Goal: Task Accomplishment & Management: Use online tool/utility

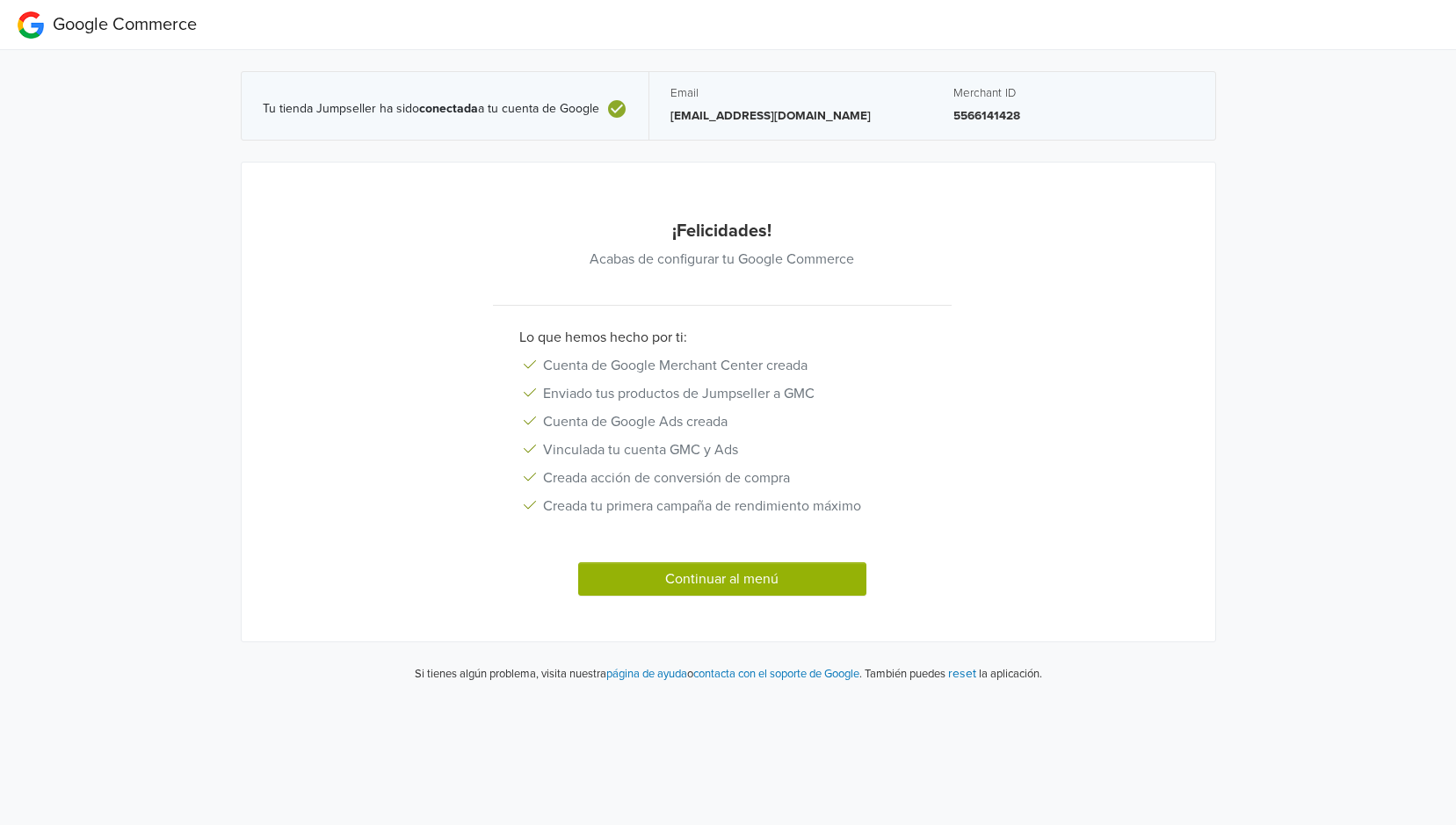
click at [746, 577] on button "Continuar al menú" at bounding box center [722, 578] width 289 height 33
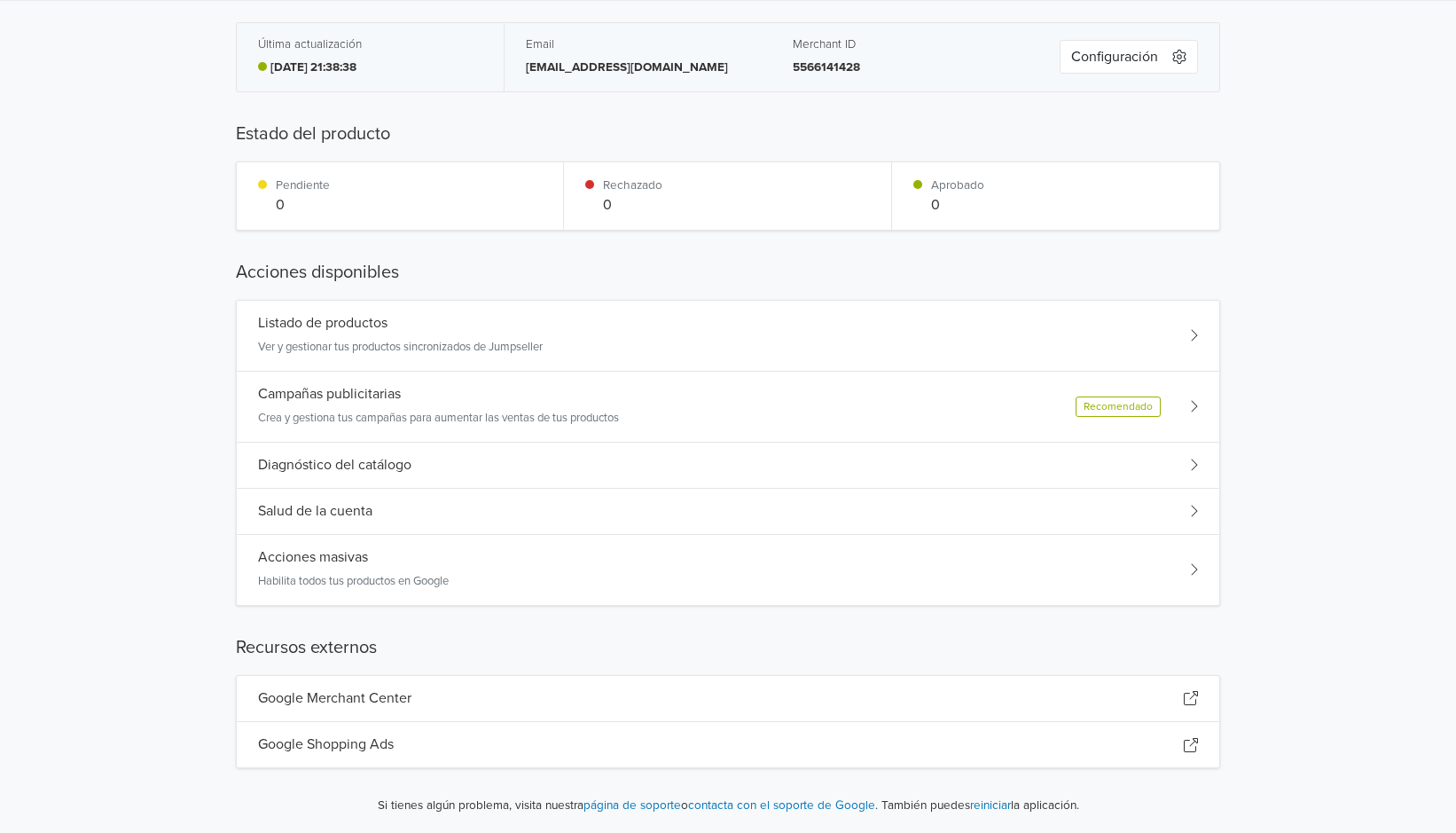
scroll to position [53, 0]
click at [381, 580] on p "Habilita todos tus productos en Google" at bounding box center [353, 579] width 191 height 18
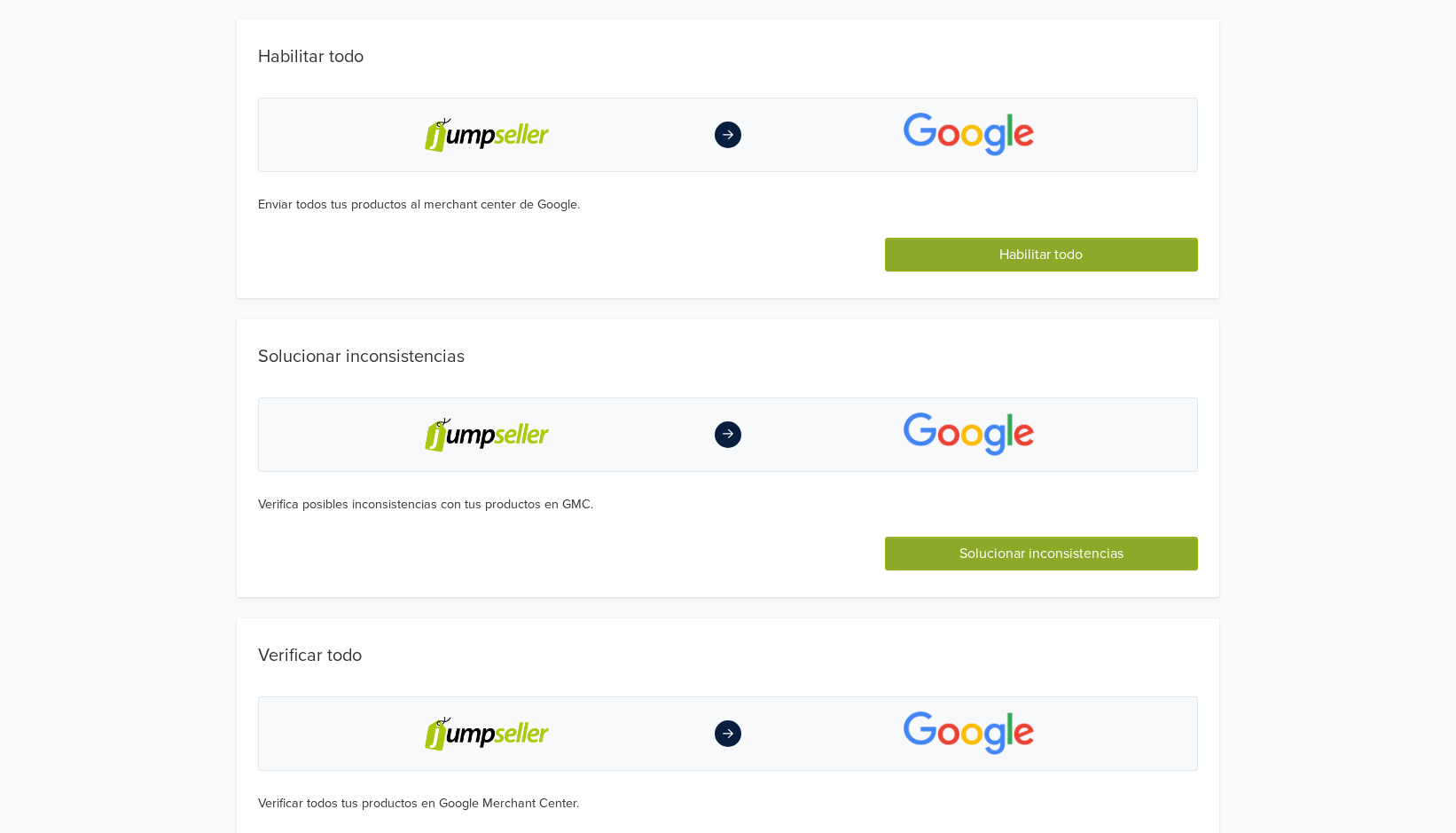
click at [989, 255] on button "Habilitar todo" at bounding box center [1042, 254] width 313 height 33
click at [1002, 253] on button "Habilitar todo" at bounding box center [1042, 254] width 313 height 33
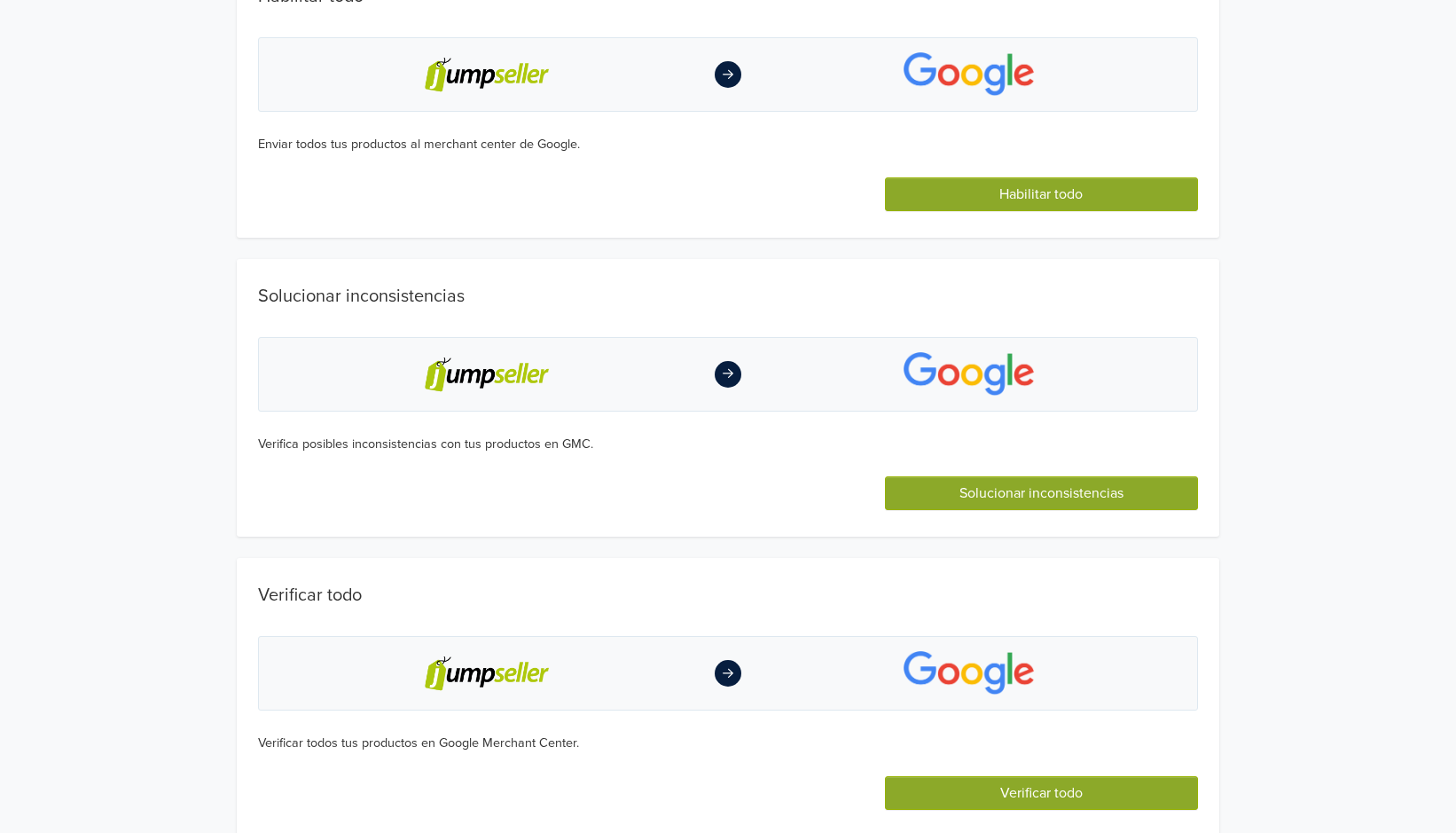
scroll to position [196, 0]
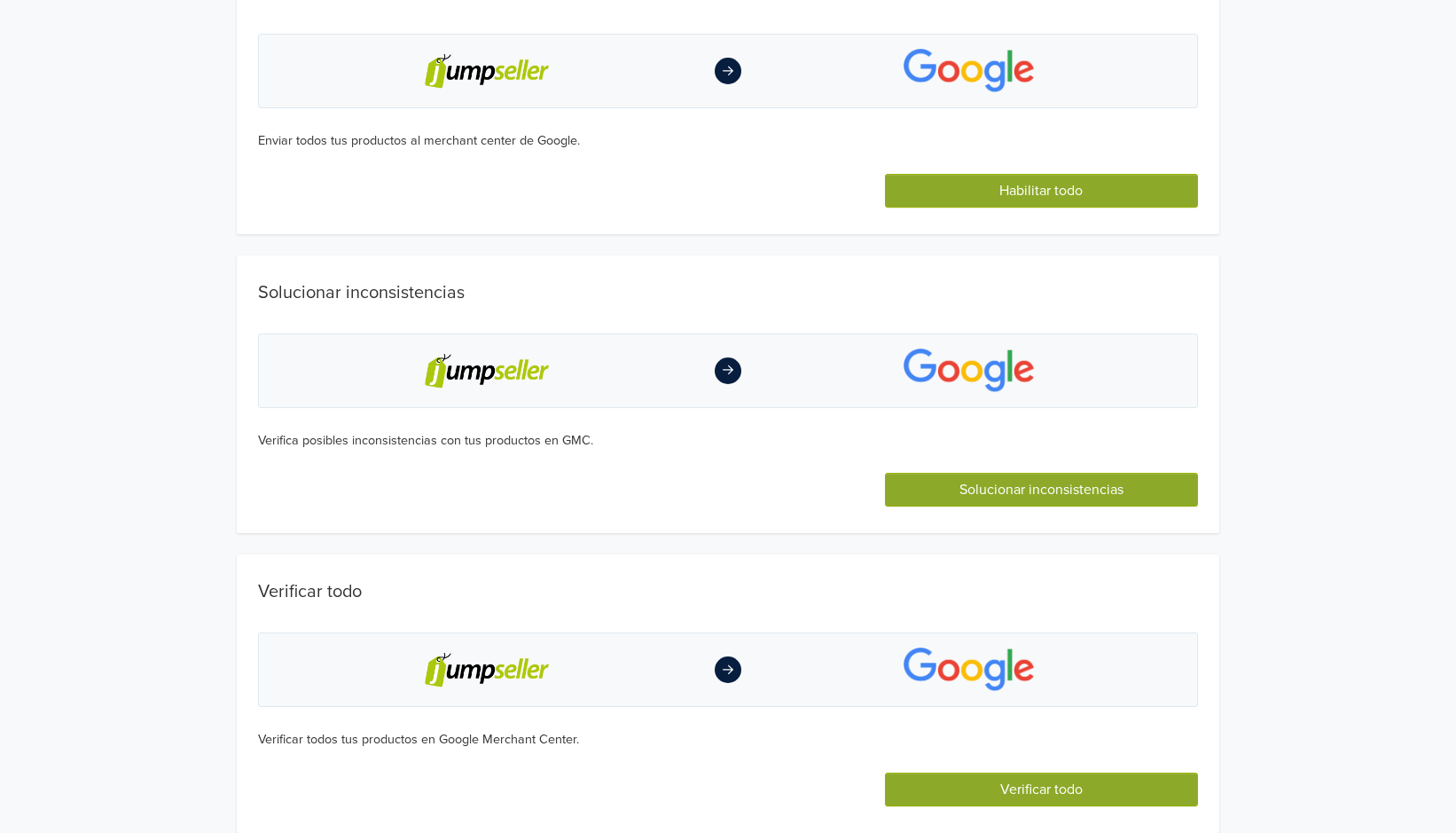
click at [951, 779] on button "Verificar todo" at bounding box center [1042, 789] width 313 height 33
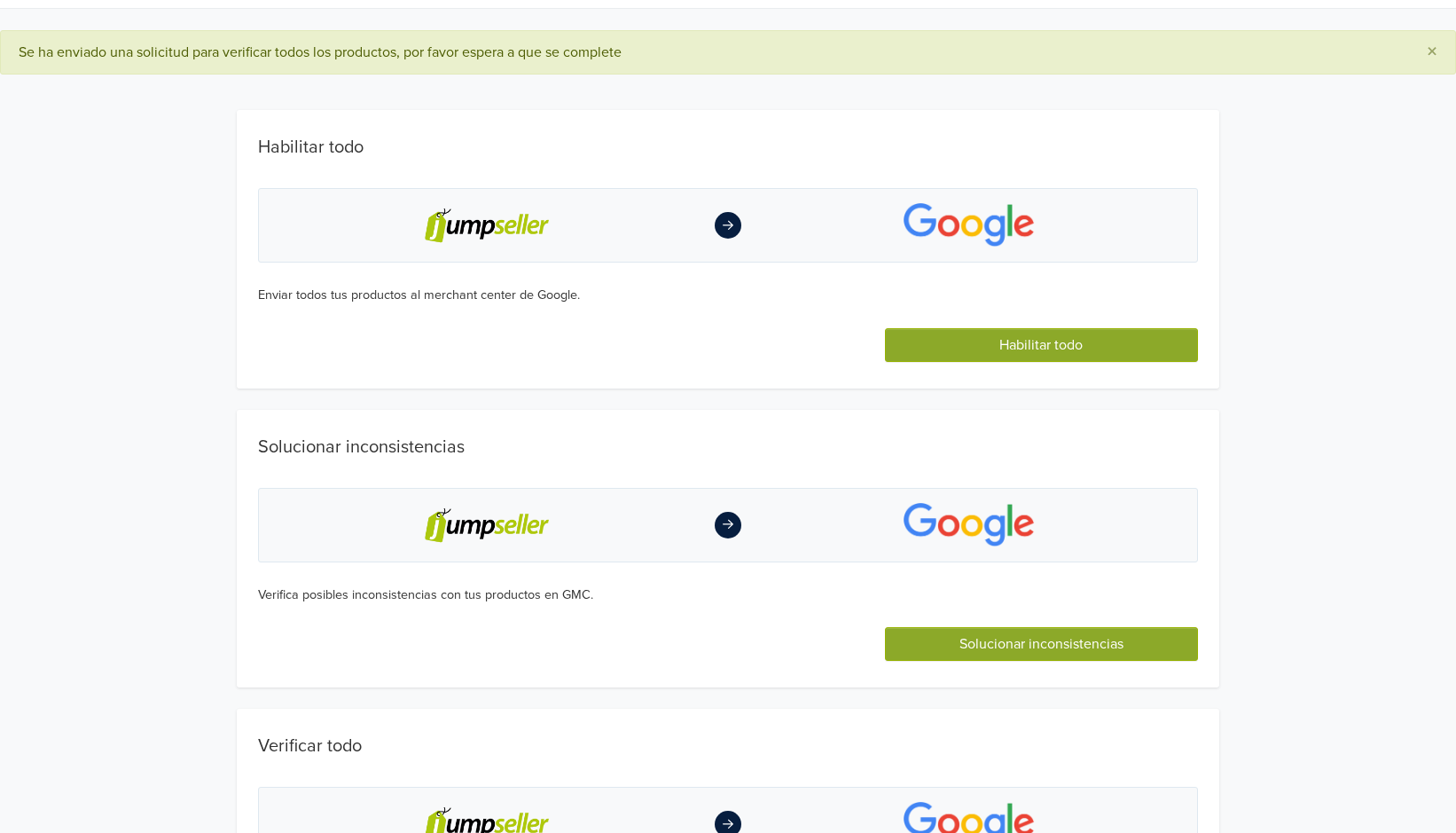
scroll to position [0, 0]
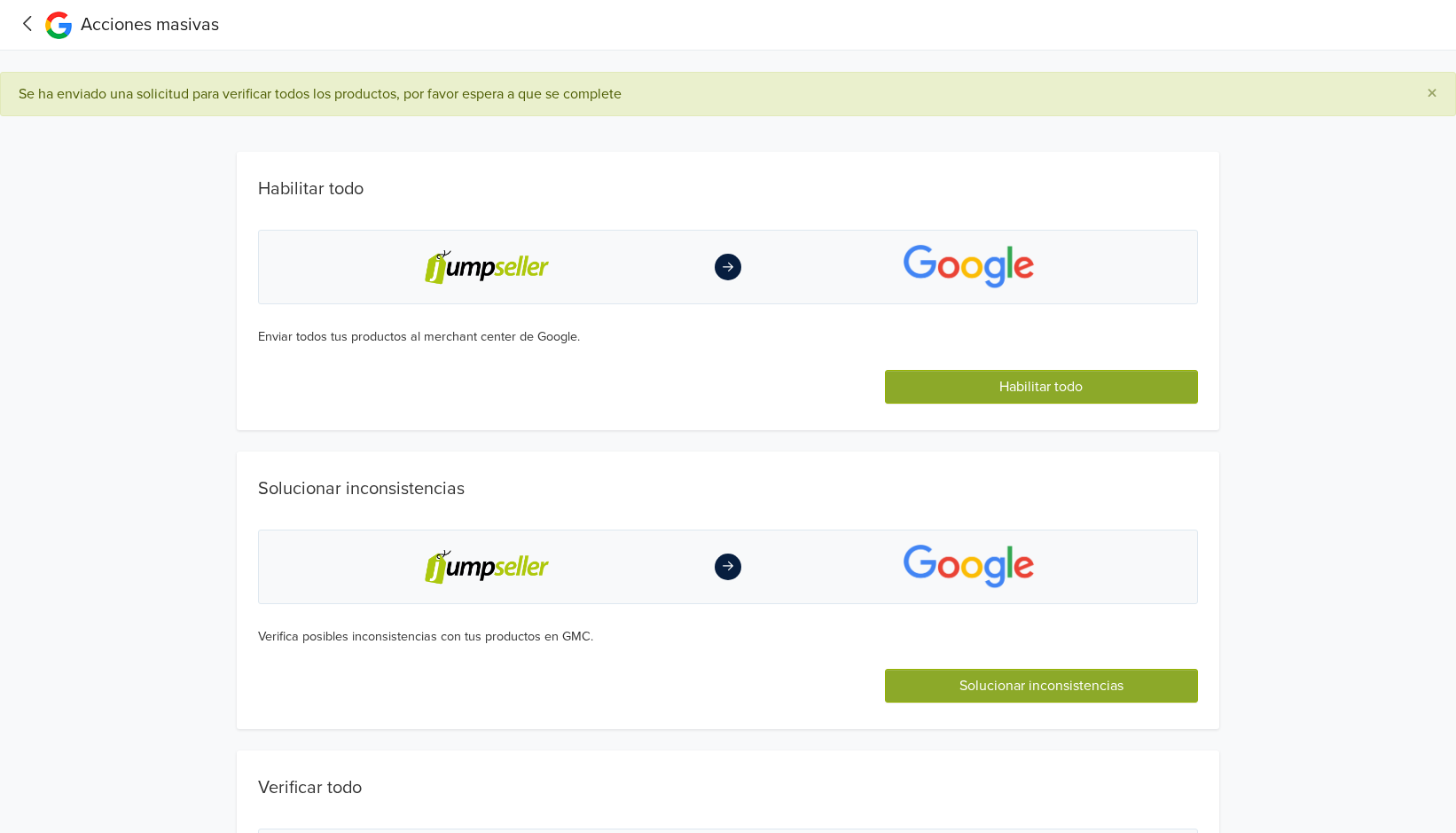
click at [19, 33] on icon at bounding box center [28, 23] width 28 height 22
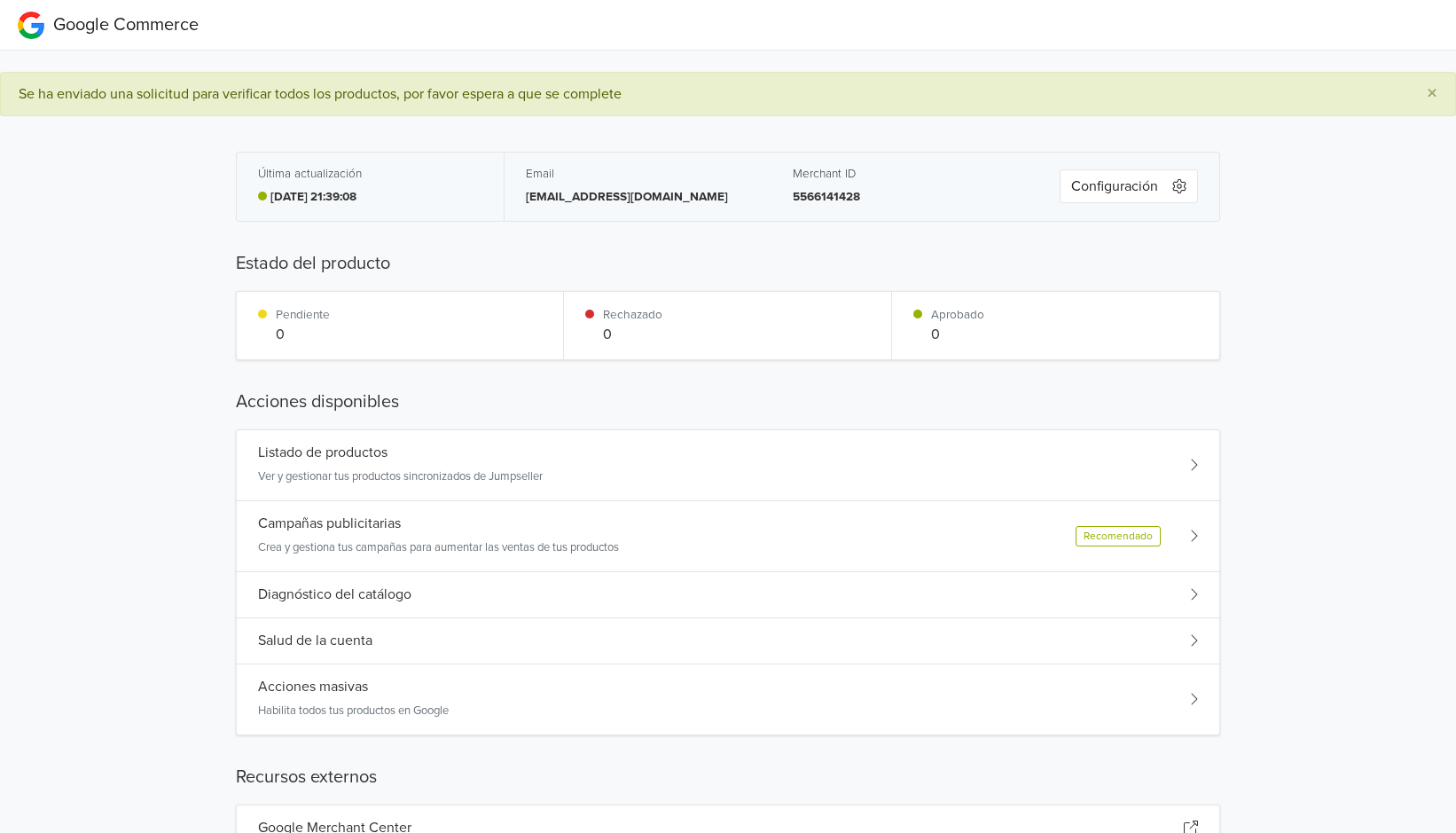
click at [995, 533] on div "Campañas publicitarias Crea y gestiona tus campañas para aumentar las ventas de…" at bounding box center [728, 537] width 982 height 71
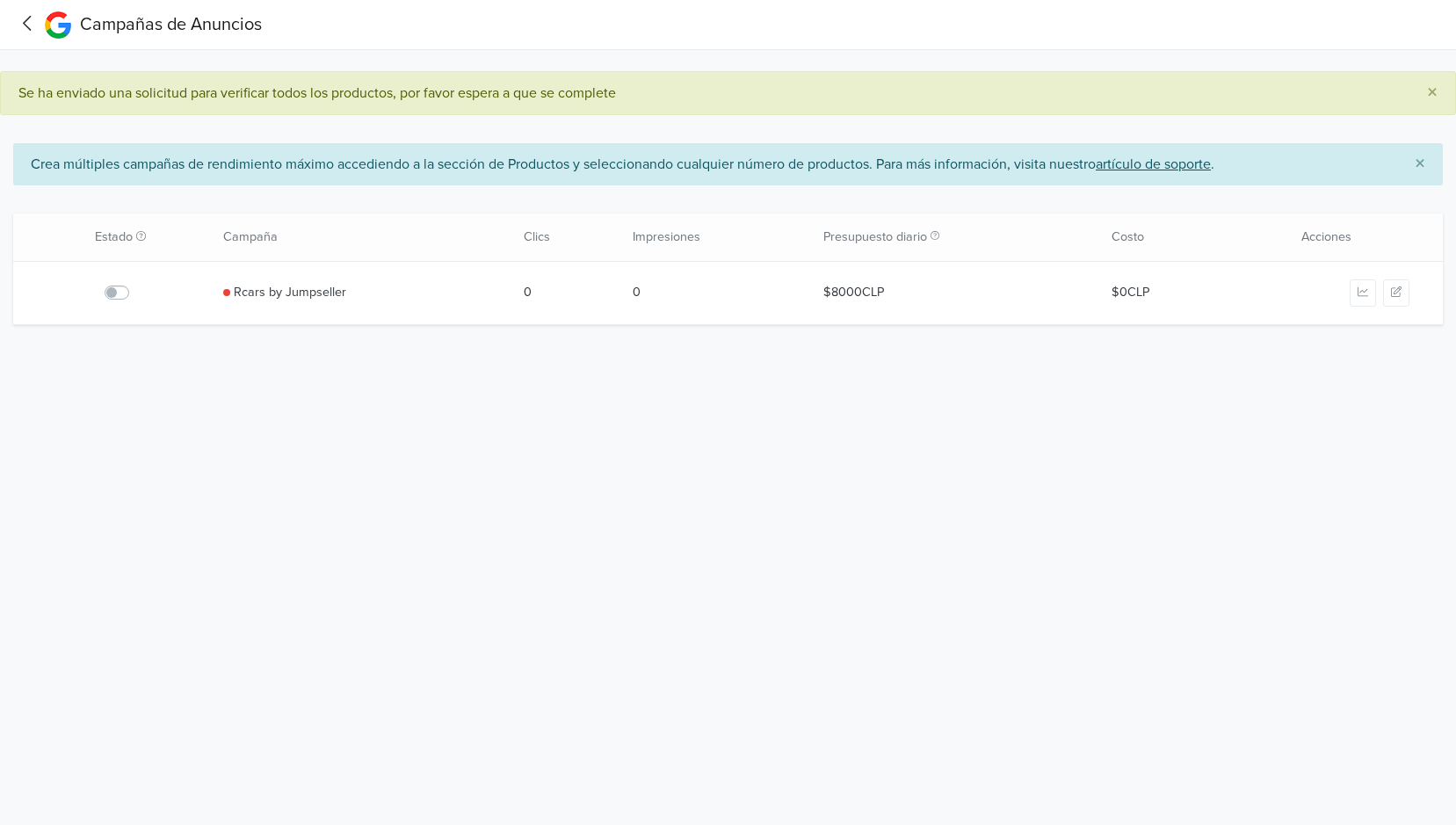
click at [136, 282] on label at bounding box center [136, 282] width 0 height 0
click at [0, 0] on input "checkbox" at bounding box center [0, 0] width 0 height 0
click at [136, 282] on label at bounding box center [136, 282] width 0 height 0
click at [0, 0] on input "checkbox" at bounding box center [0, 0] width 0 height 0
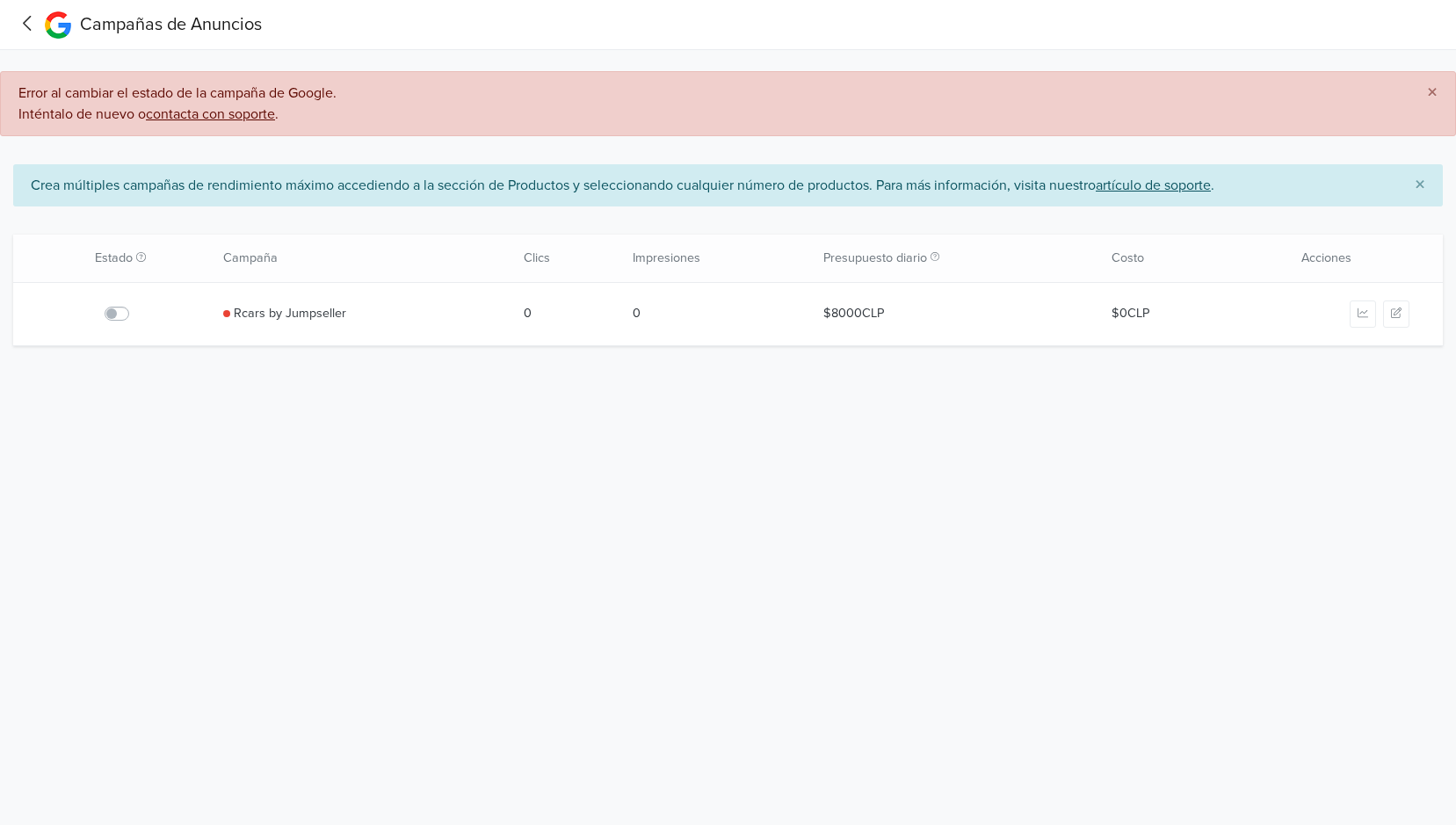
click at [1400, 313] on icon "button" at bounding box center [1395, 312] width 10 height 10
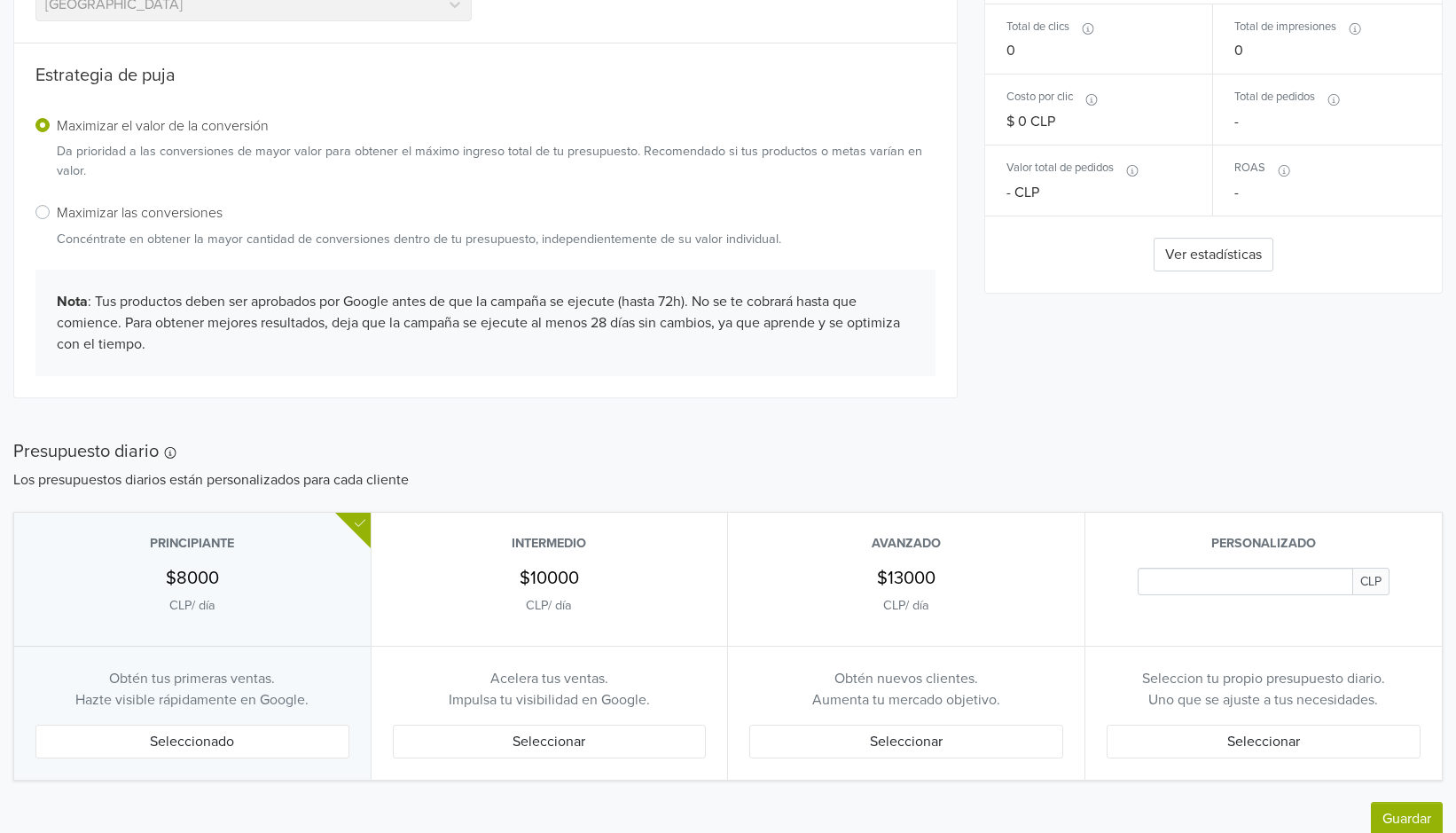
scroll to position [491, 0]
click at [1413, 810] on button "Guardar" at bounding box center [1406, 816] width 72 height 33
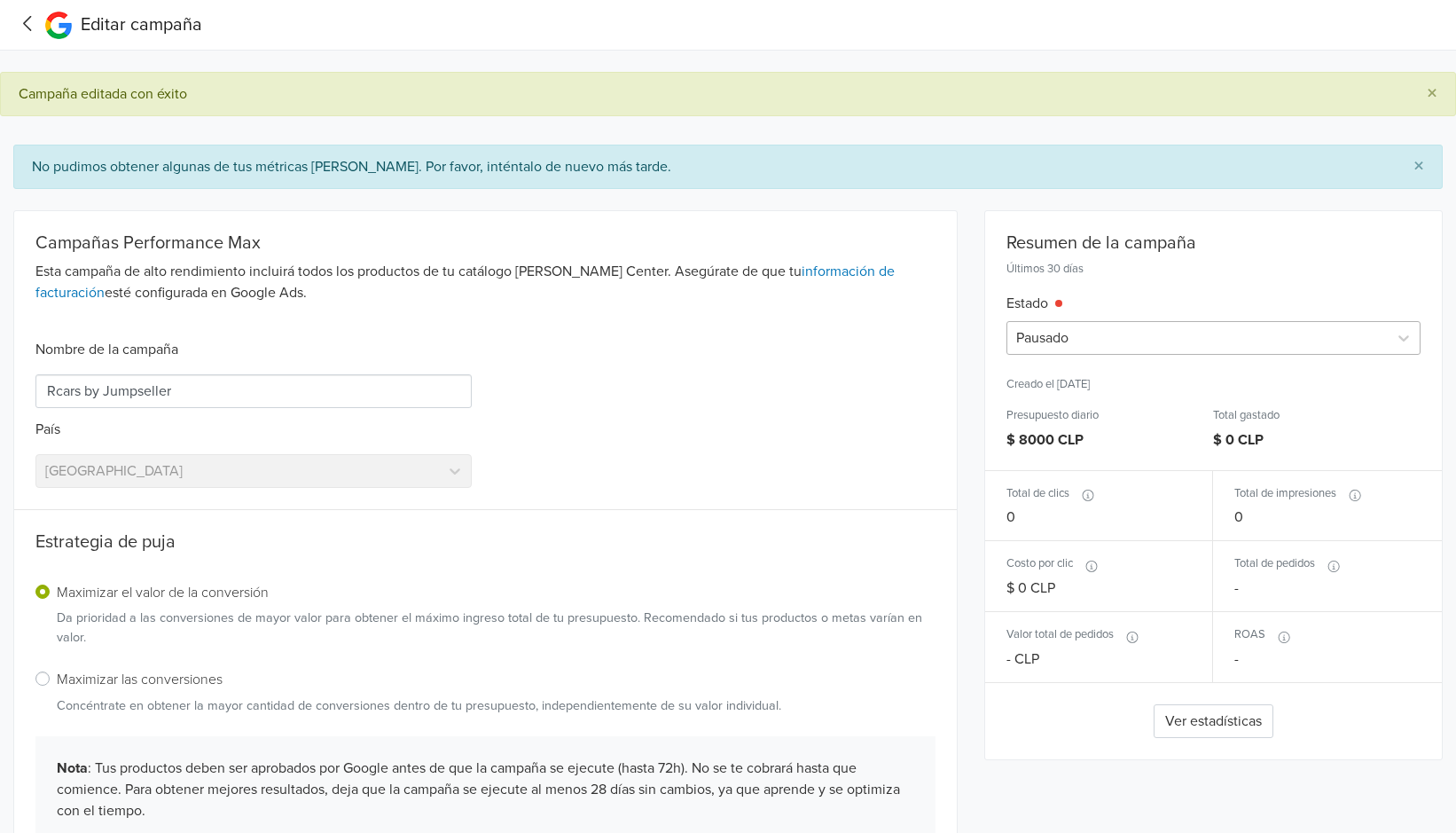
click at [1176, 345] on div at bounding box center [1197, 338] width 363 height 25
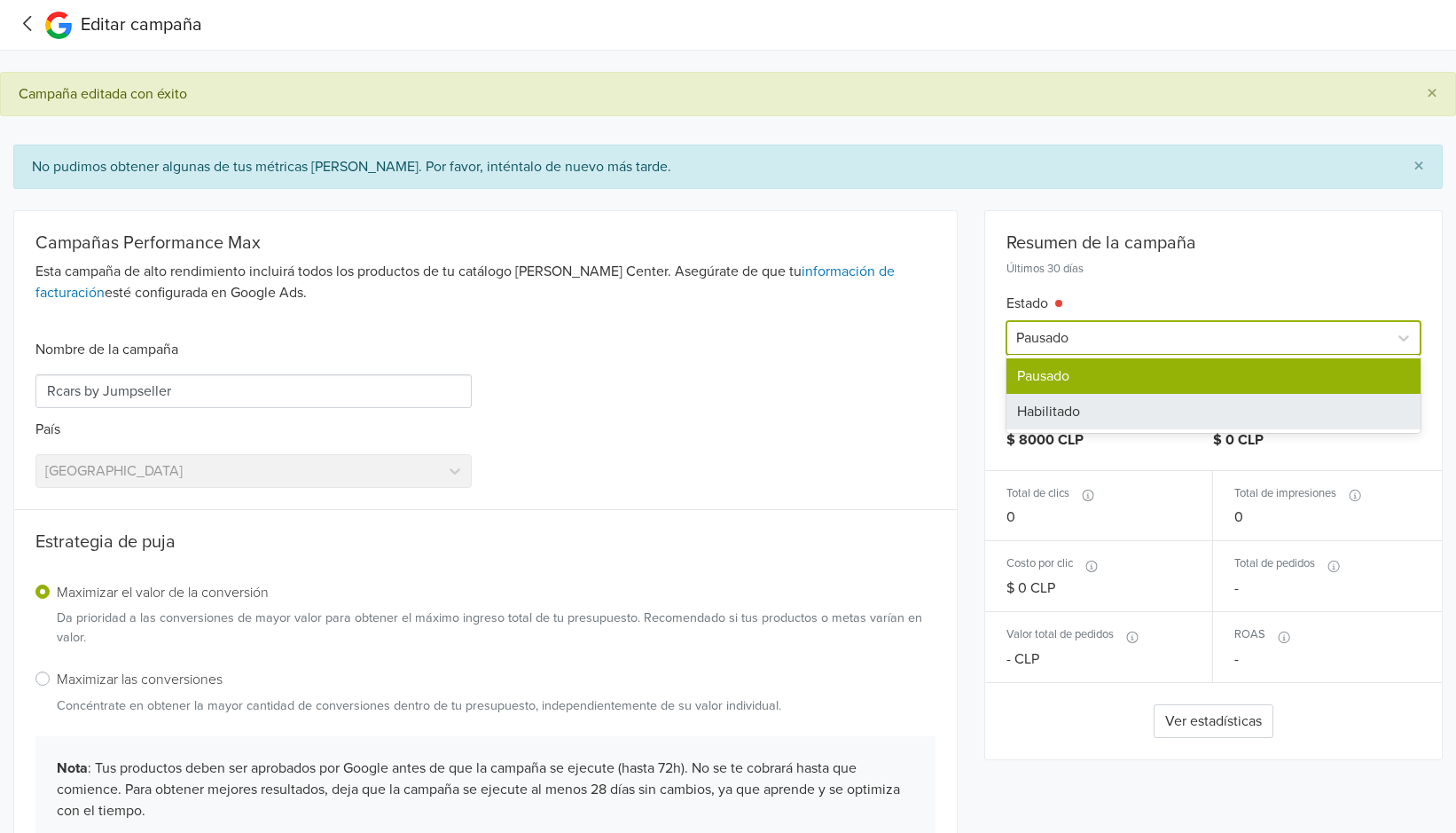
click at [1128, 404] on div "Habilitado" at bounding box center [1213, 411] width 414 height 35
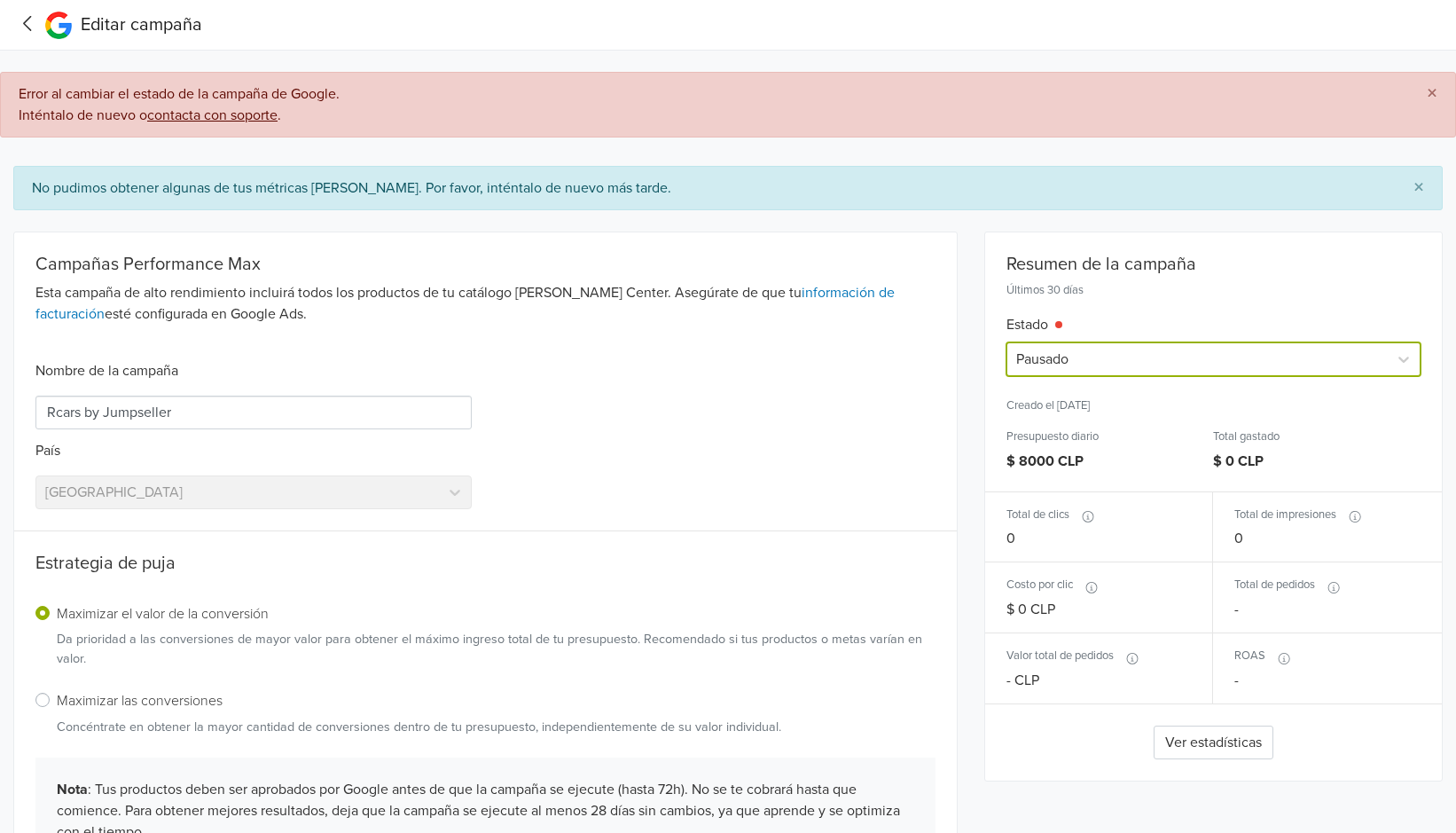
click at [246, 118] on u "contacta con soporte" at bounding box center [212, 115] width 131 height 18
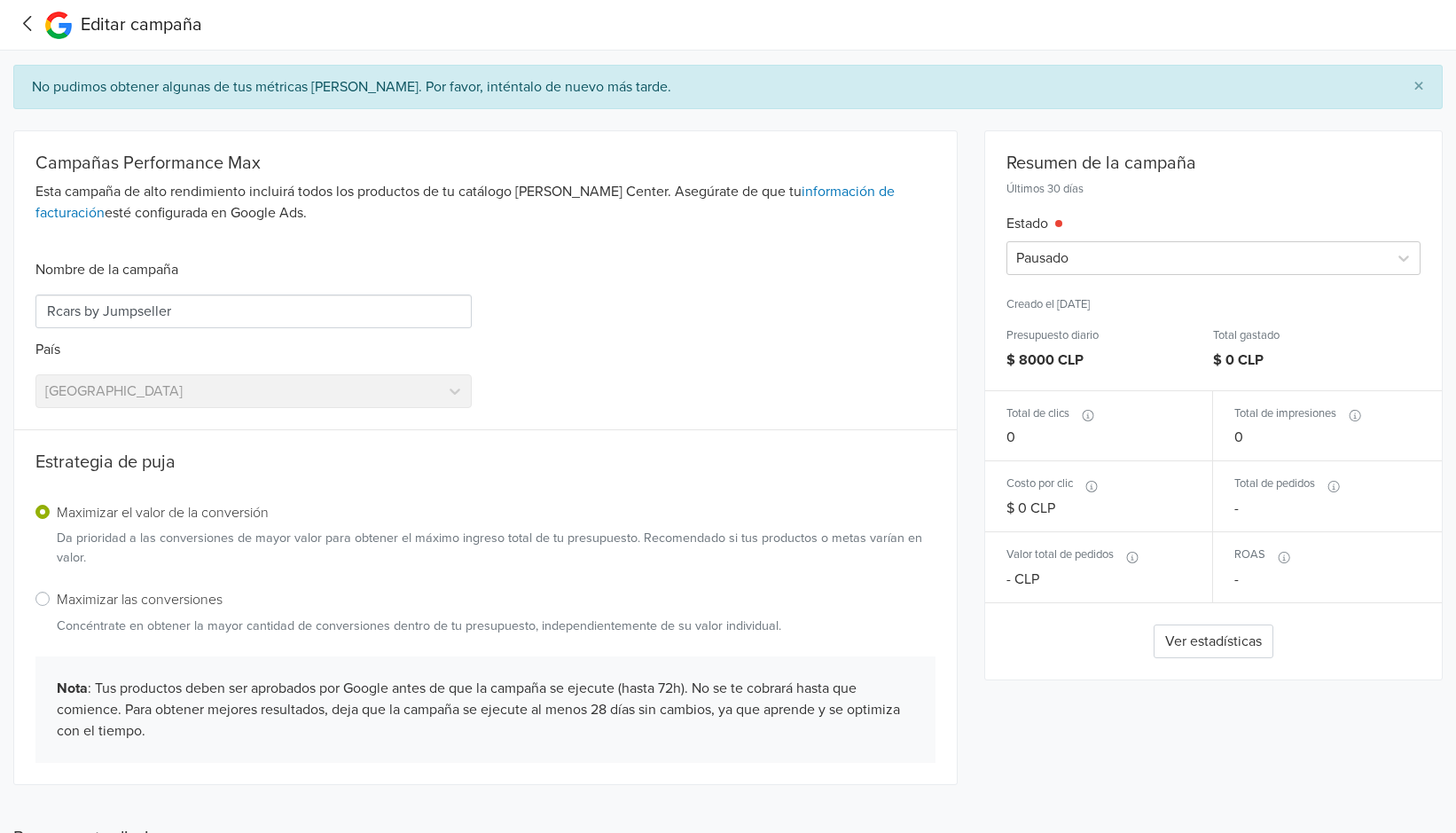
click at [25, 18] on icon at bounding box center [28, 23] width 28 height 22
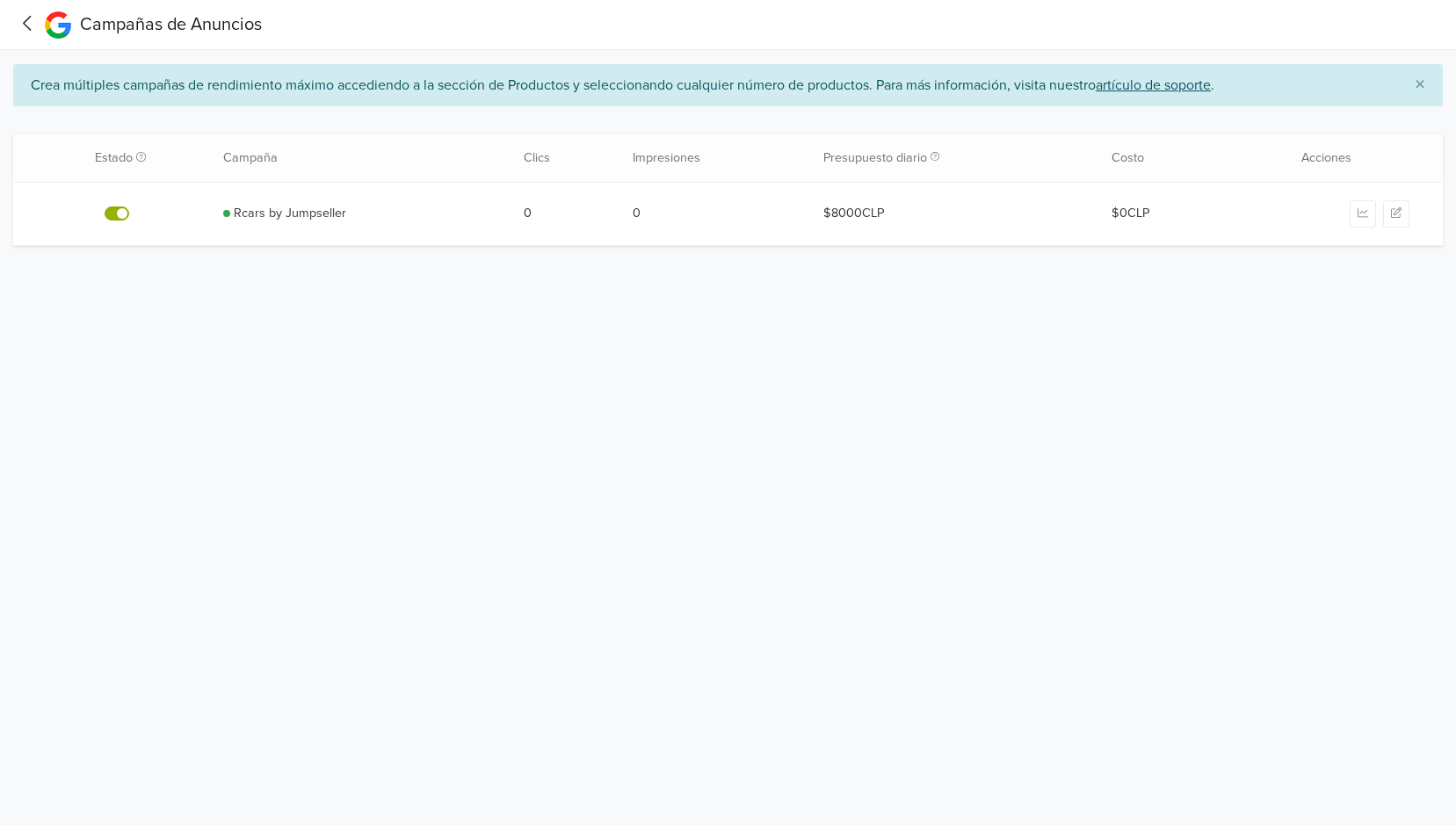
click at [36, 18] on icon at bounding box center [27, 23] width 27 height 22
